Goal: Transaction & Acquisition: Purchase product/service

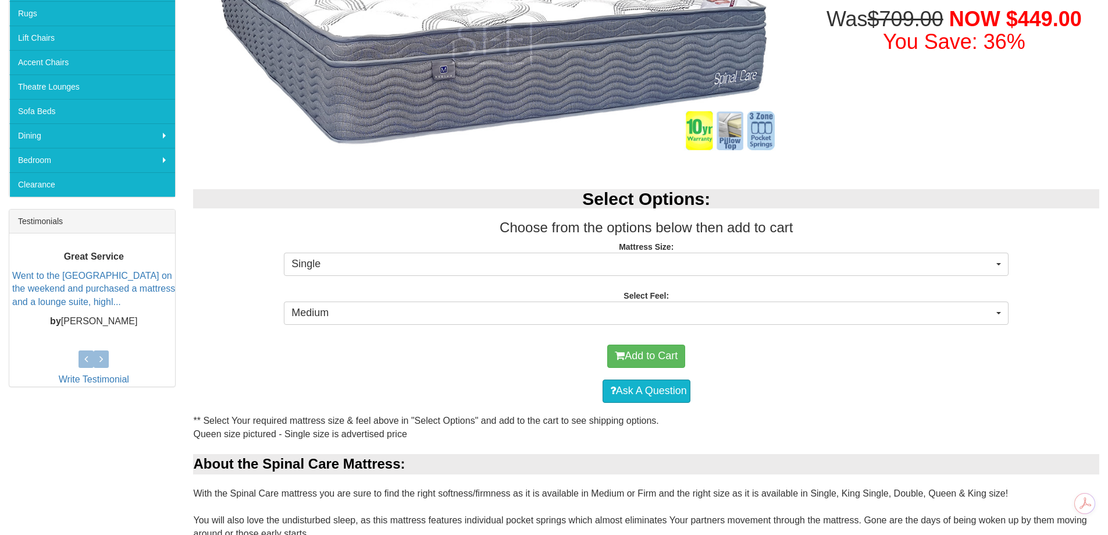
scroll to position [291, 0]
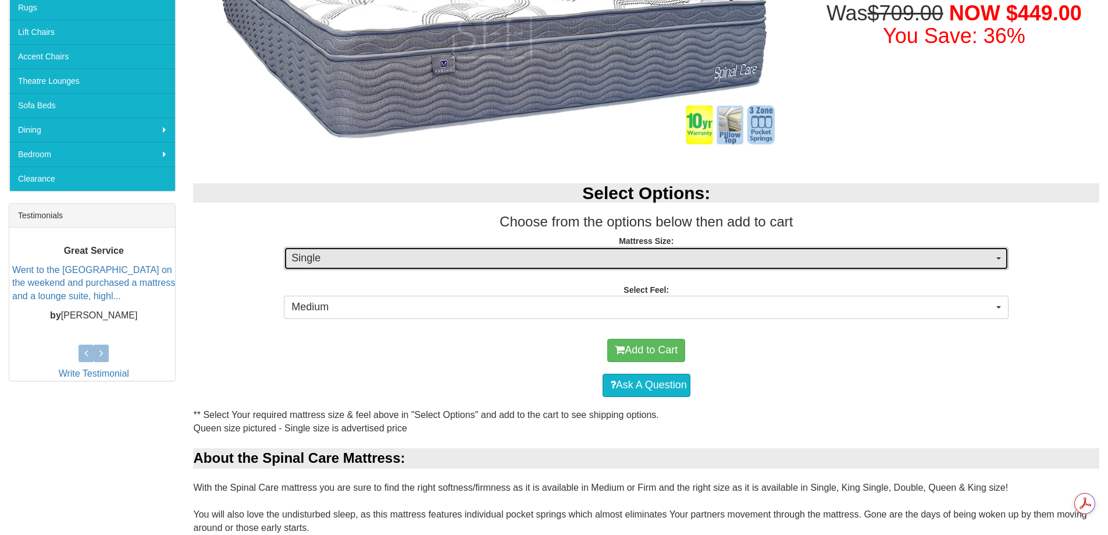
click at [398, 255] on span "Single" at bounding box center [642, 258] width 702 height 15
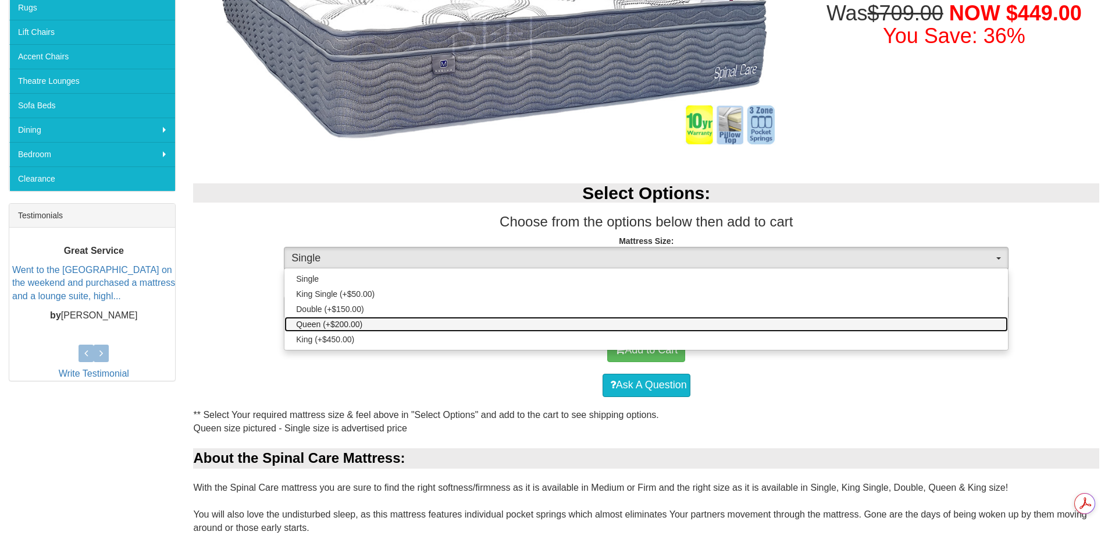
click at [336, 324] on span "Queen (+$200.00)" at bounding box center [329, 324] width 66 height 12
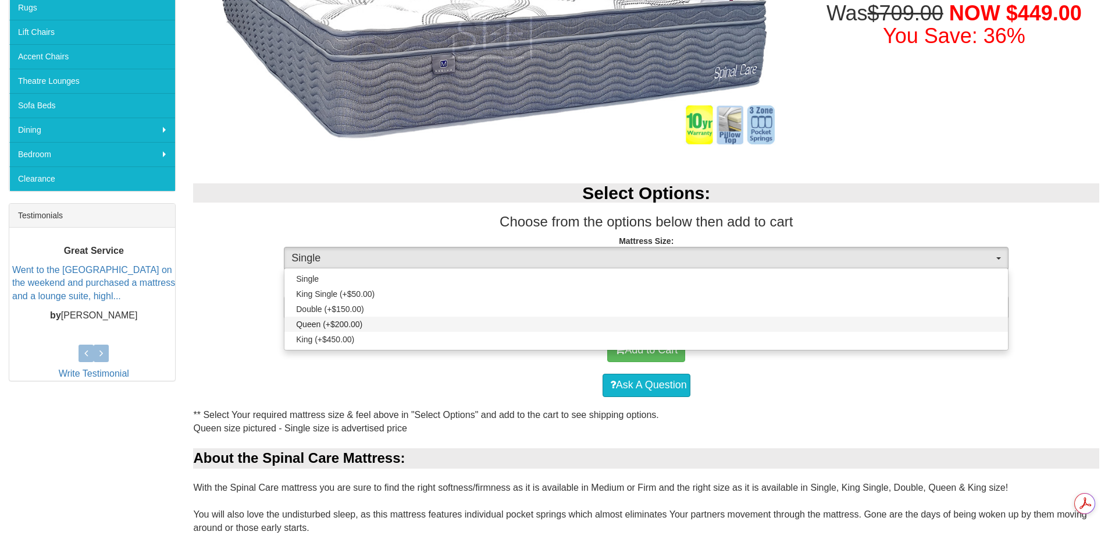
select select "189"
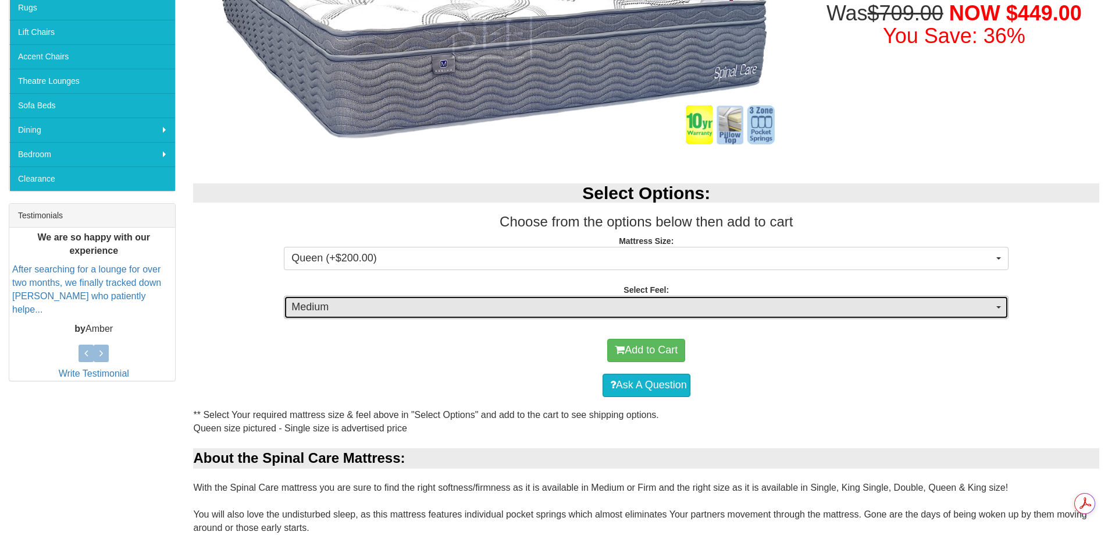
click at [373, 309] on span "Medium" at bounding box center [642, 307] width 702 height 15
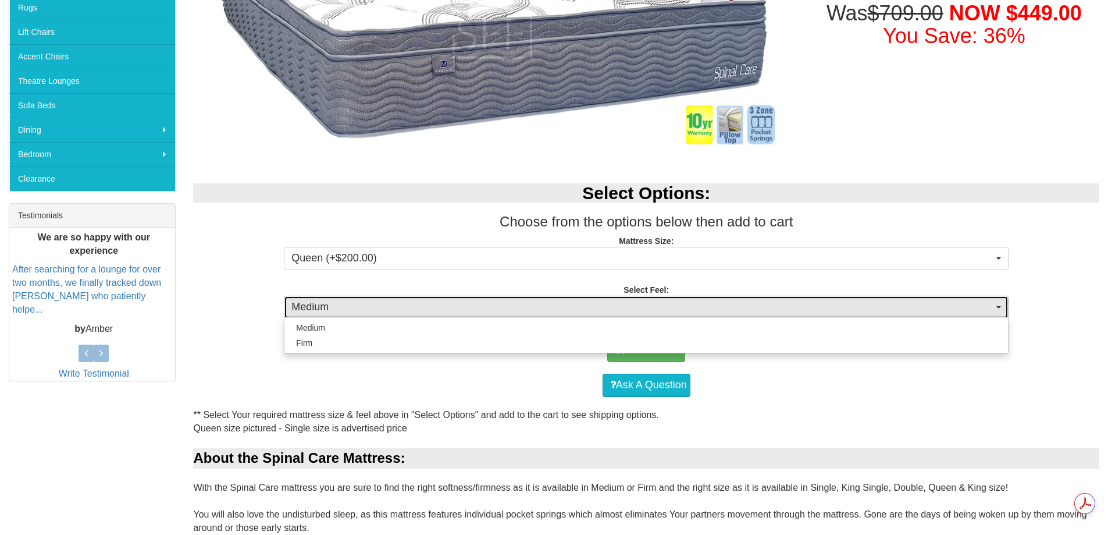
click at [373, 309] on span "Medium" at bounding box center [642, 307] width 702 height 15
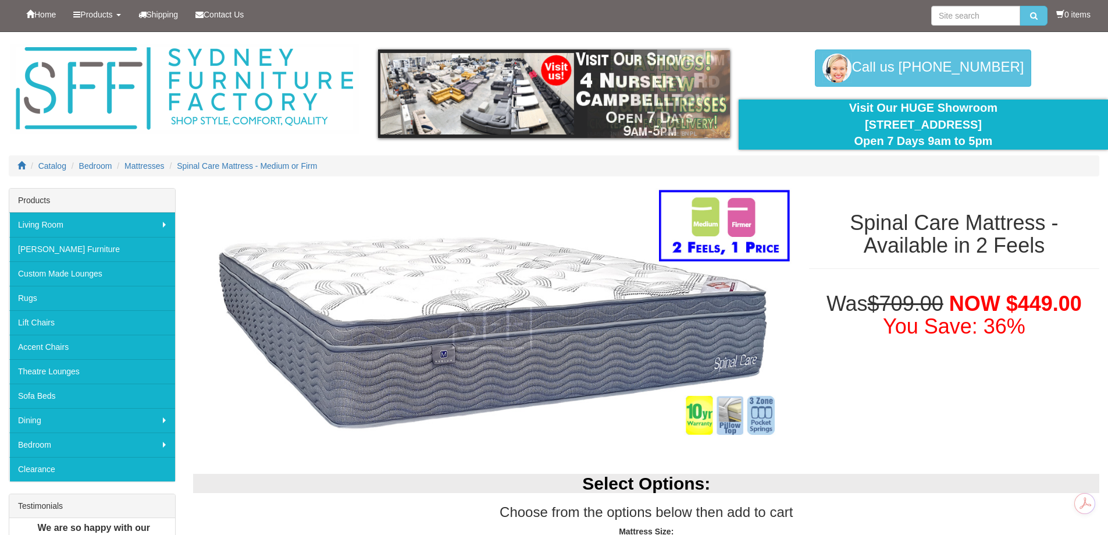
scroll to position [0, 0]
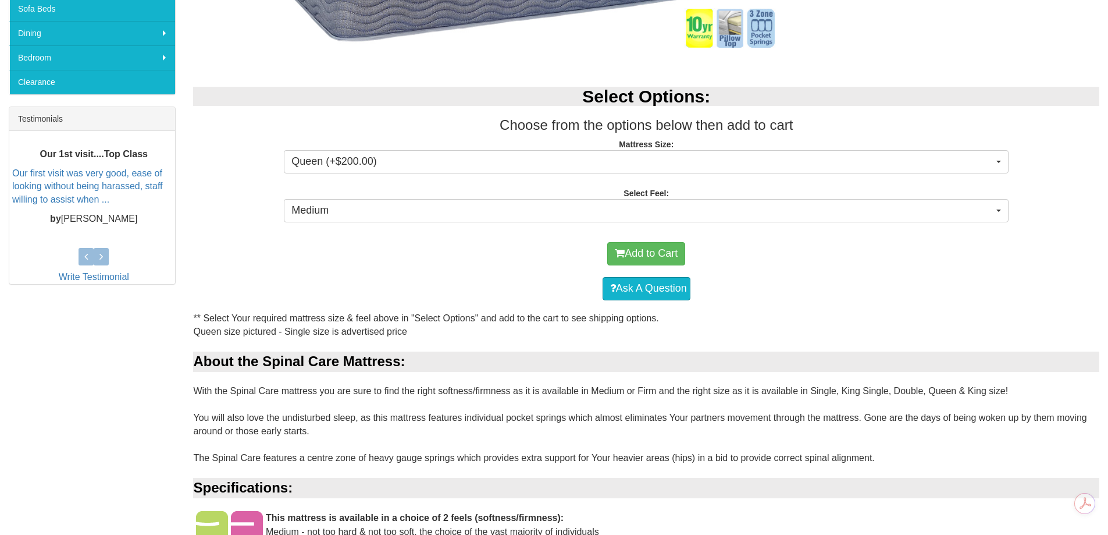
scroll to position [388, 0]
click at [653, 254] on button "Add to Cart" at bounding box center [646, 252] width 78 height 23
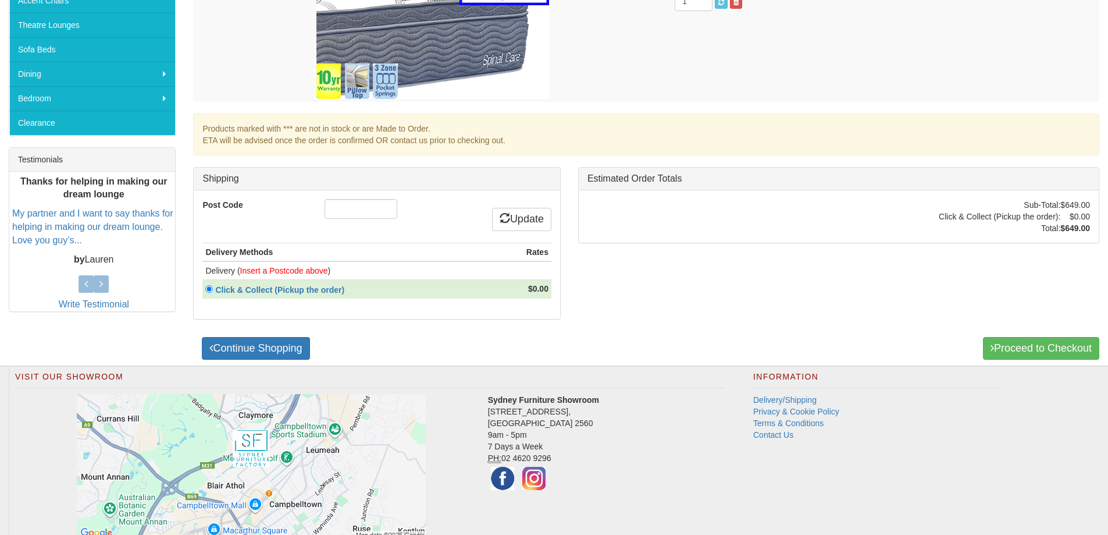
scroll to position [388, 0]
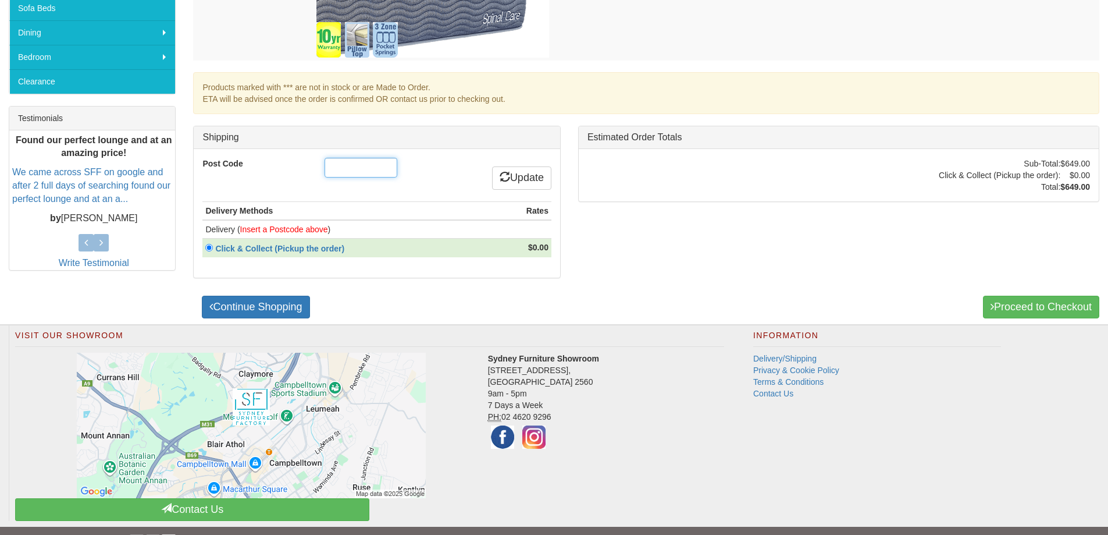
click at [336, 161] on input "Post Code" at bounding box center [361, 168] width 73 height 20
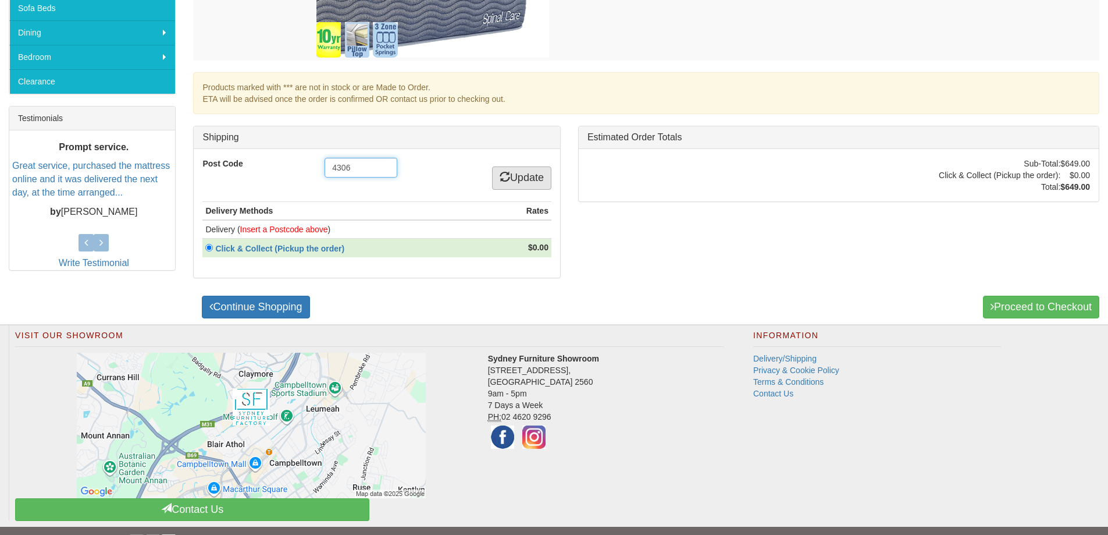
type input "4306"
click at [539, 176] on link "Update" at bounding box center [521, 177] width 59 height 23
